Goal: Information Seeking & Learning: Find specific fact

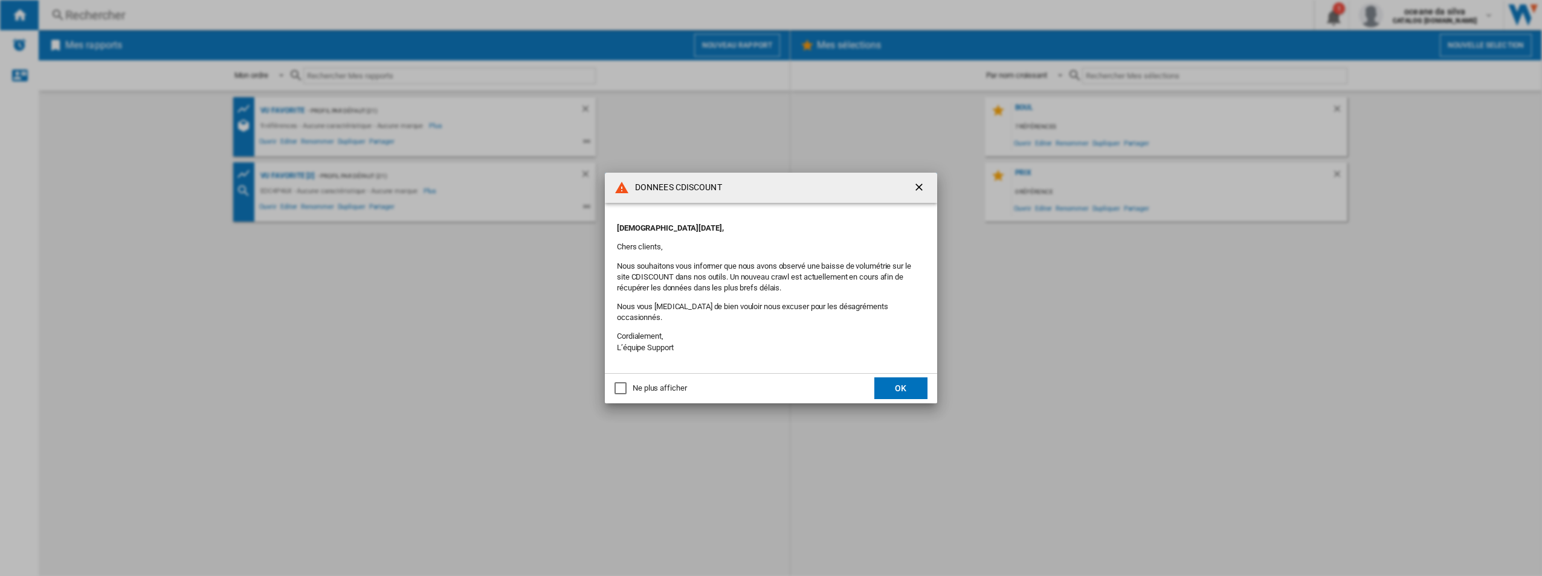
click at [924, 190] on ng-md-icon "getI18NText('BUTTONS.CLOSE_DIALOG')" at bounding box center [920, 188] width 14 height 14
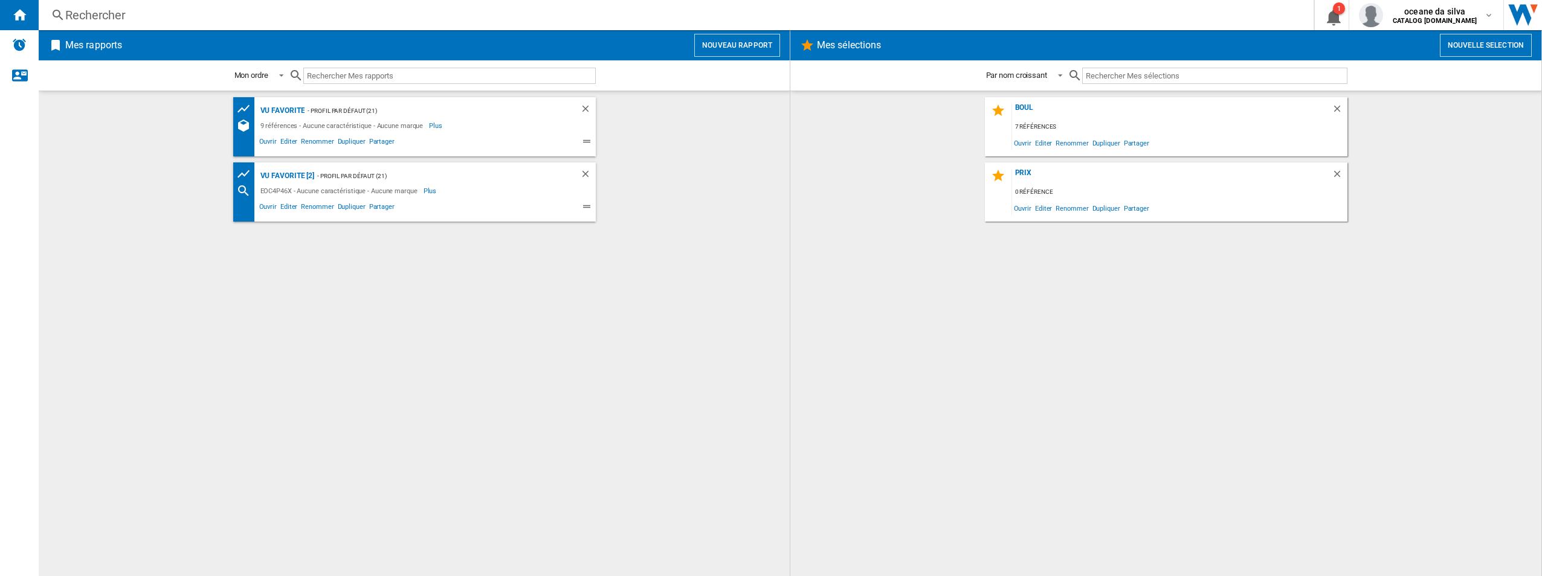
click at [370, 80] on input "text" at bounding box center [449, 76] width 292 height 16
paste input "EOC8P39X"
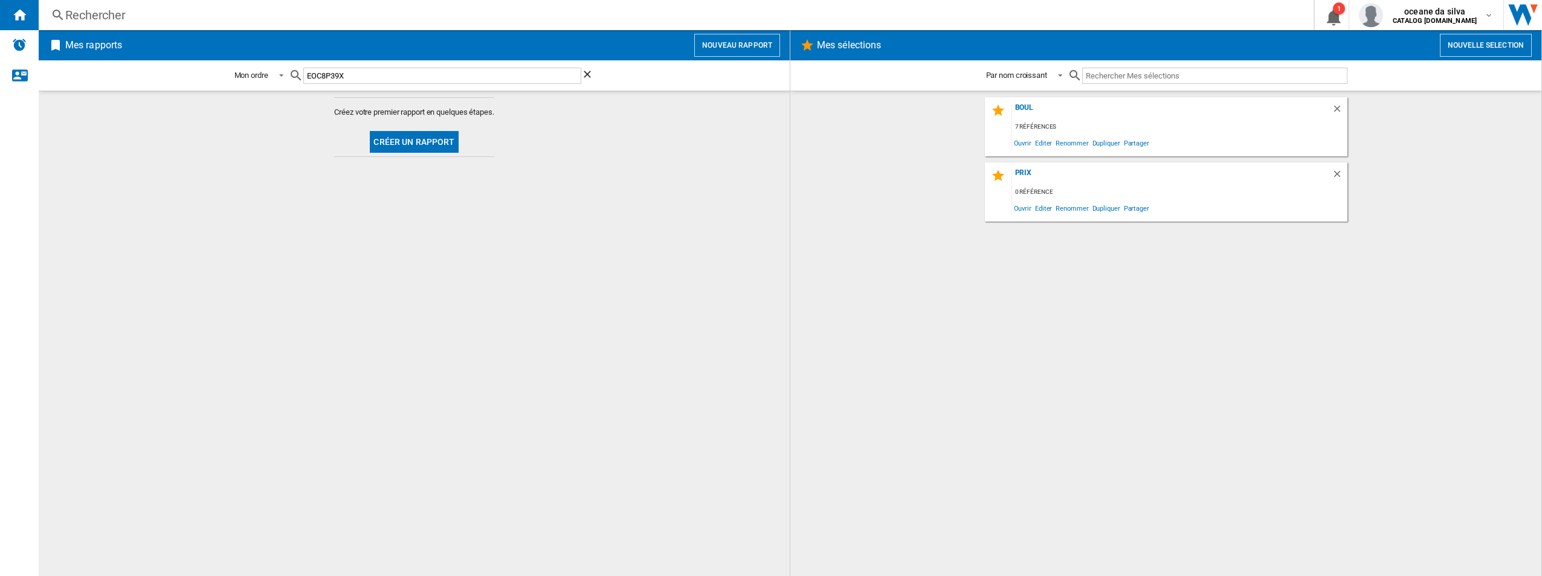
type input "EOC8P39X"
click at [295, 77] on md-icon at bounding box center [296, 75] width 14 height 14
click at [280, 72] on span at bounding box center [278, 74] width 14 height 11
click at [375, 81] on md-backdrop at bounding box center [771, 288] width 1542 height 576
click at [359, 77] on input "EOC8P39X" at bounding box center [442, 76] width 278 height 16
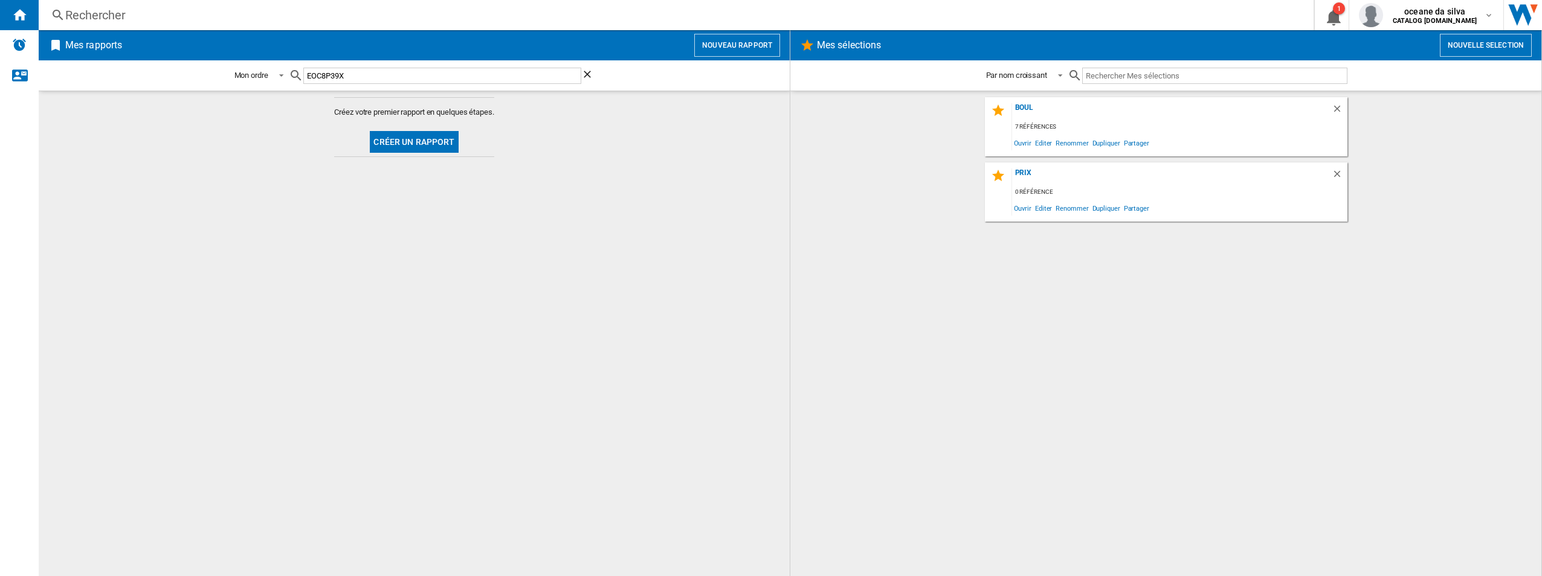
click at [296, 74] on md-icon at bounding box center [296, 75] width 14 height 14
click at [360, 80] on input "EOC8P39X" at bounding box center [442, 76] width 278 height 16
click at [114, 16] on div "Rechercher" at bounding box center [673, 15] width 1217 height 17
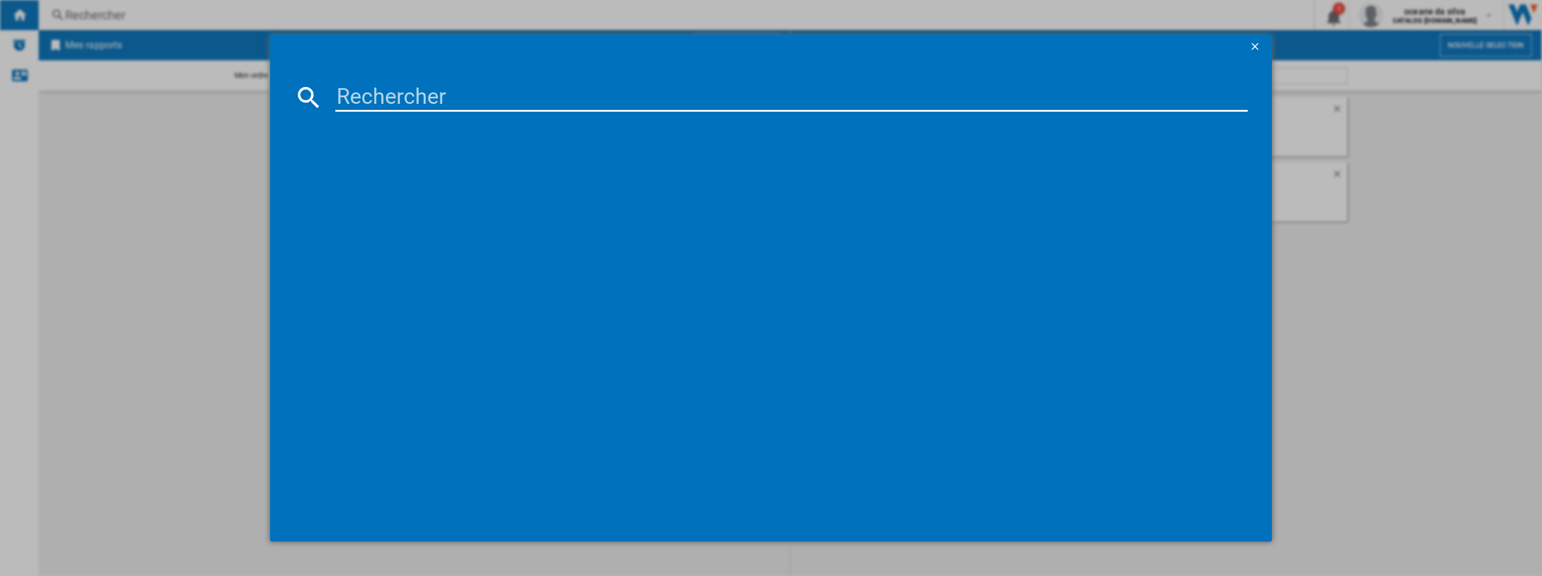
click at [381, 91] on input at bounding box center [791, 97] width 913 height 29
paste input "EOC8P39X"
type input "EOC8P39X"
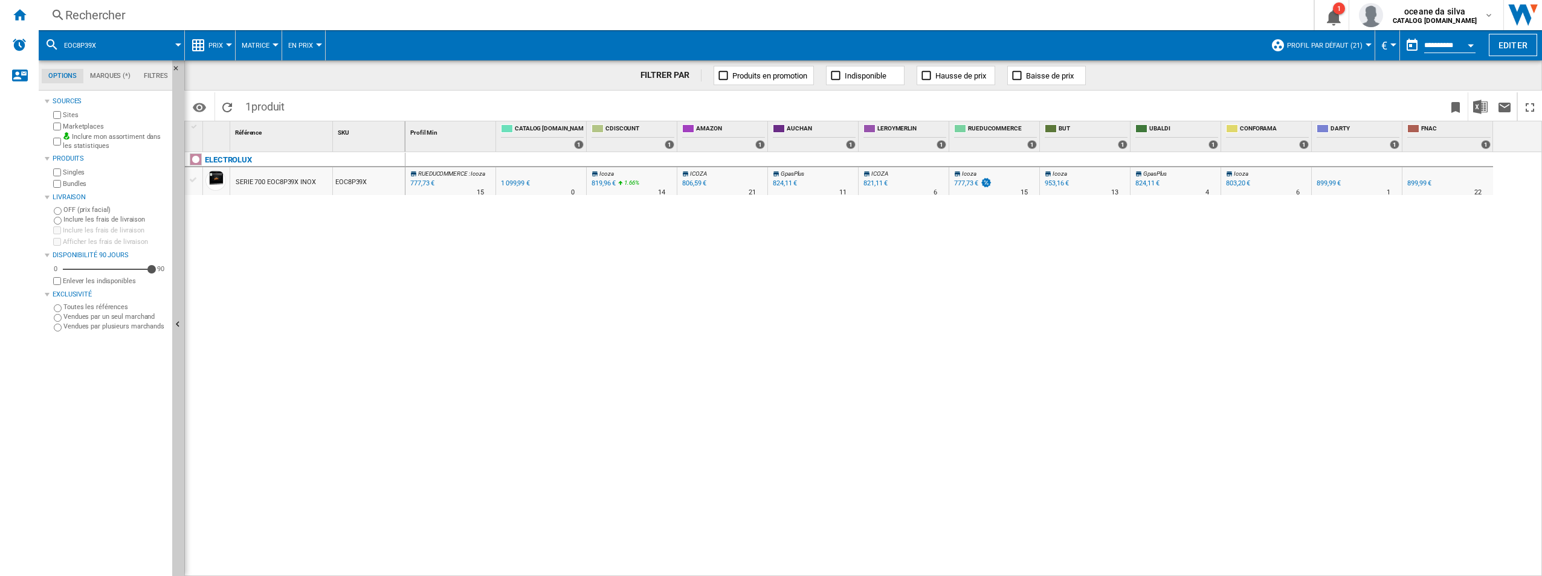
click at [602, 185] on div "819,96 €" at bounding box center [603, 183] width 24 height 8
